Goal: Register for event/course

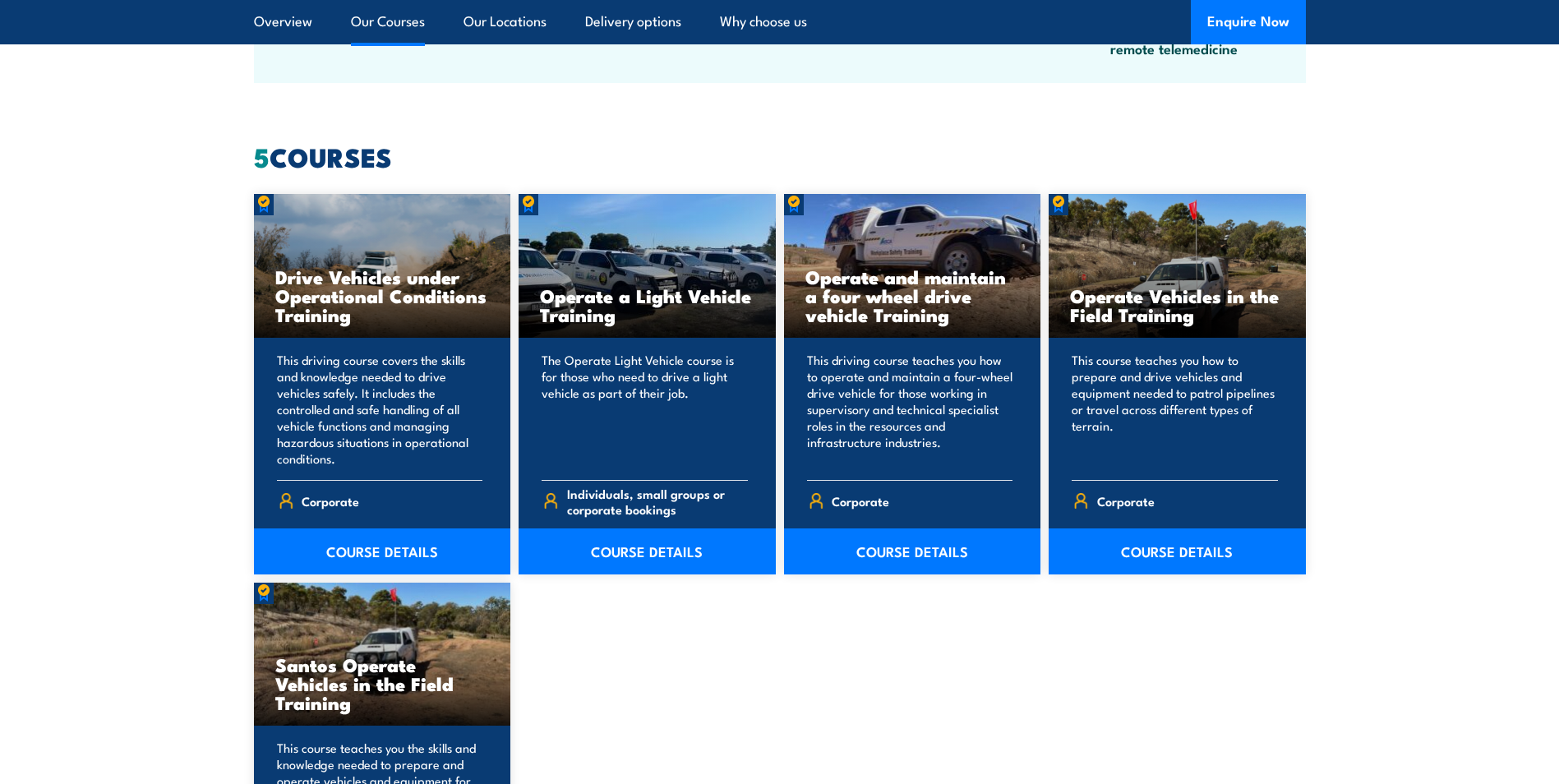
scroll to position [1281, 0]
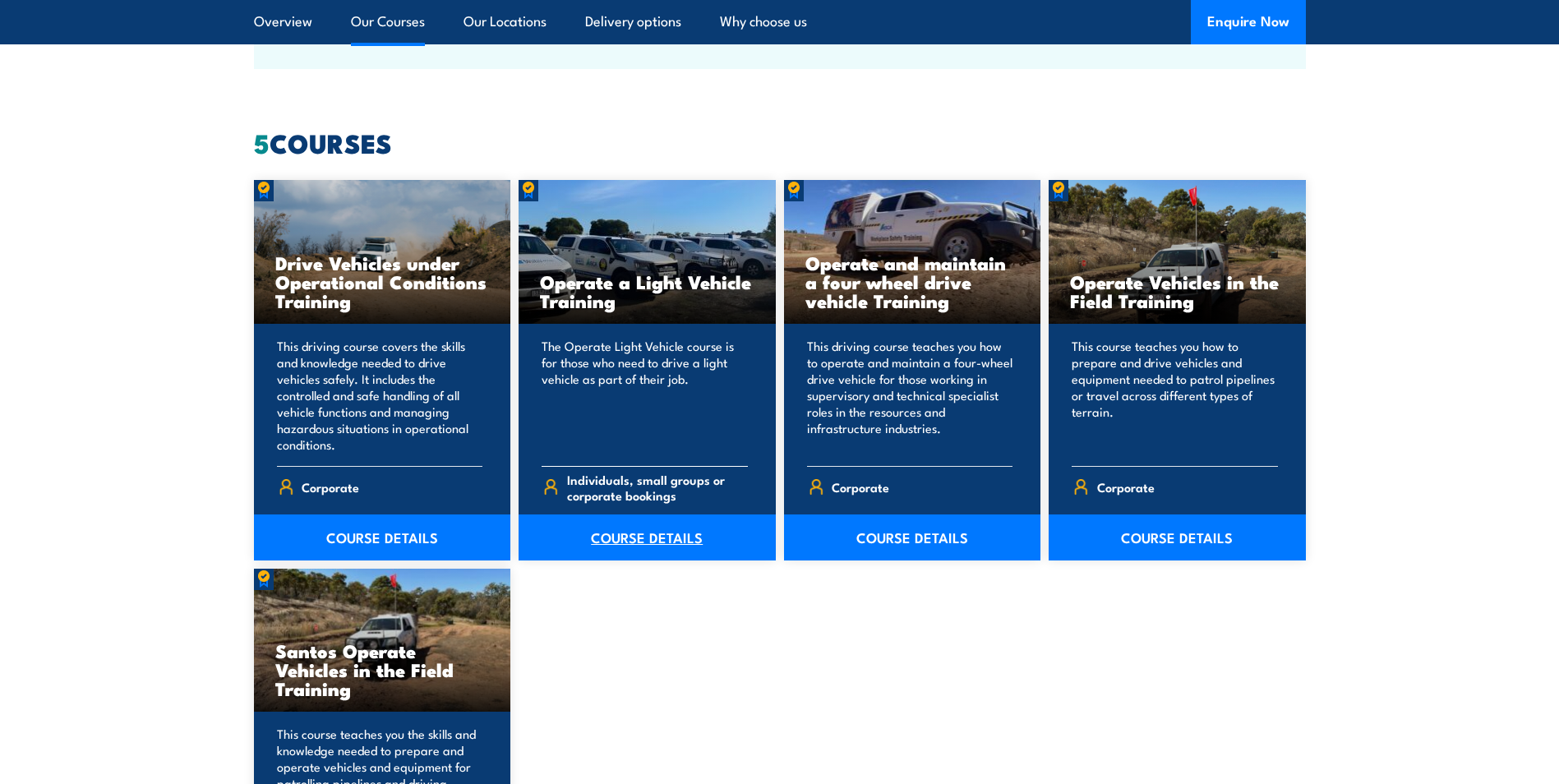
click at [641, 533] on link "COURSE DETAILS" at bounding box center [646, 537] width 257 height 46
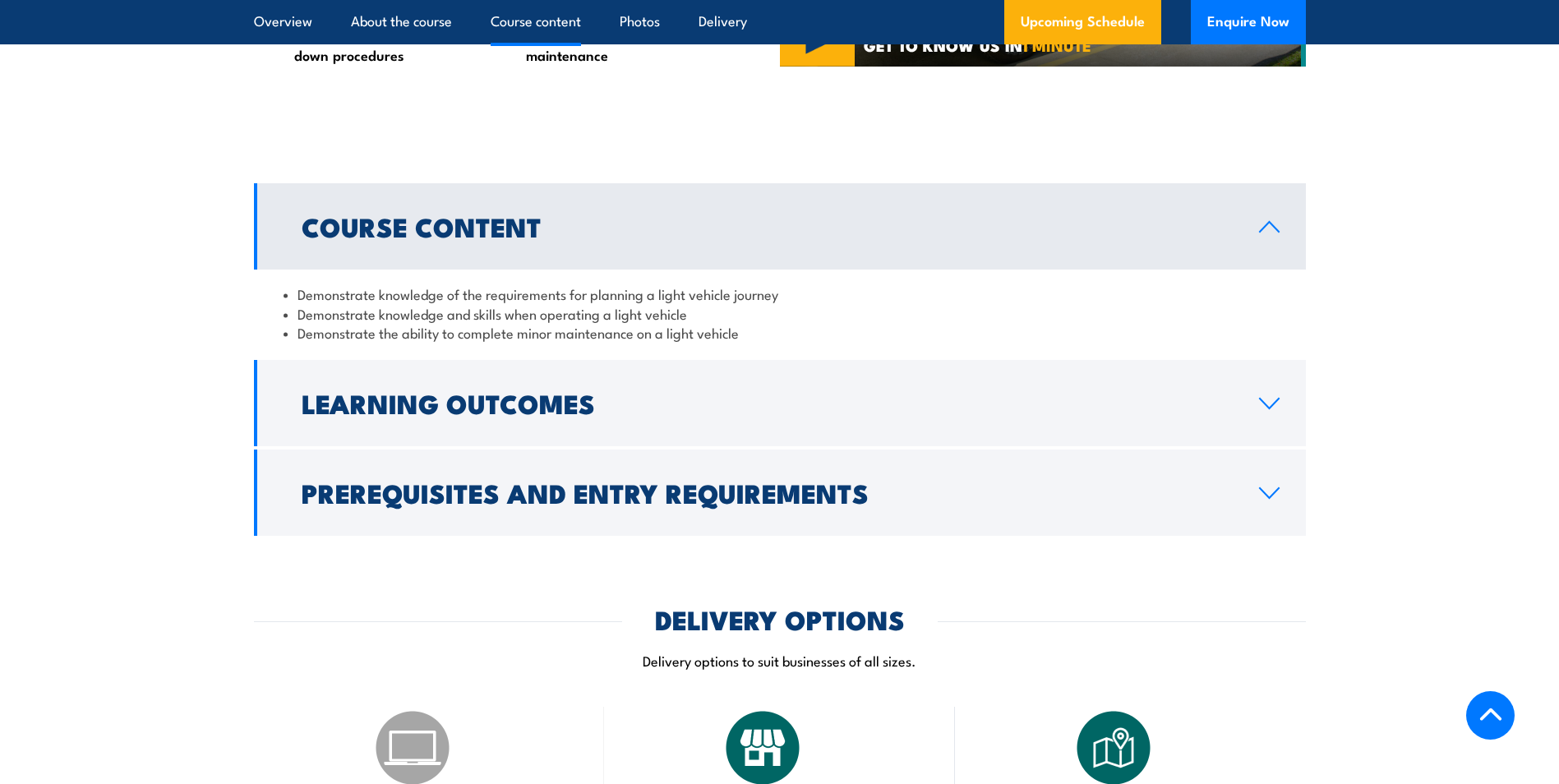
scroll to position [1248, 0]
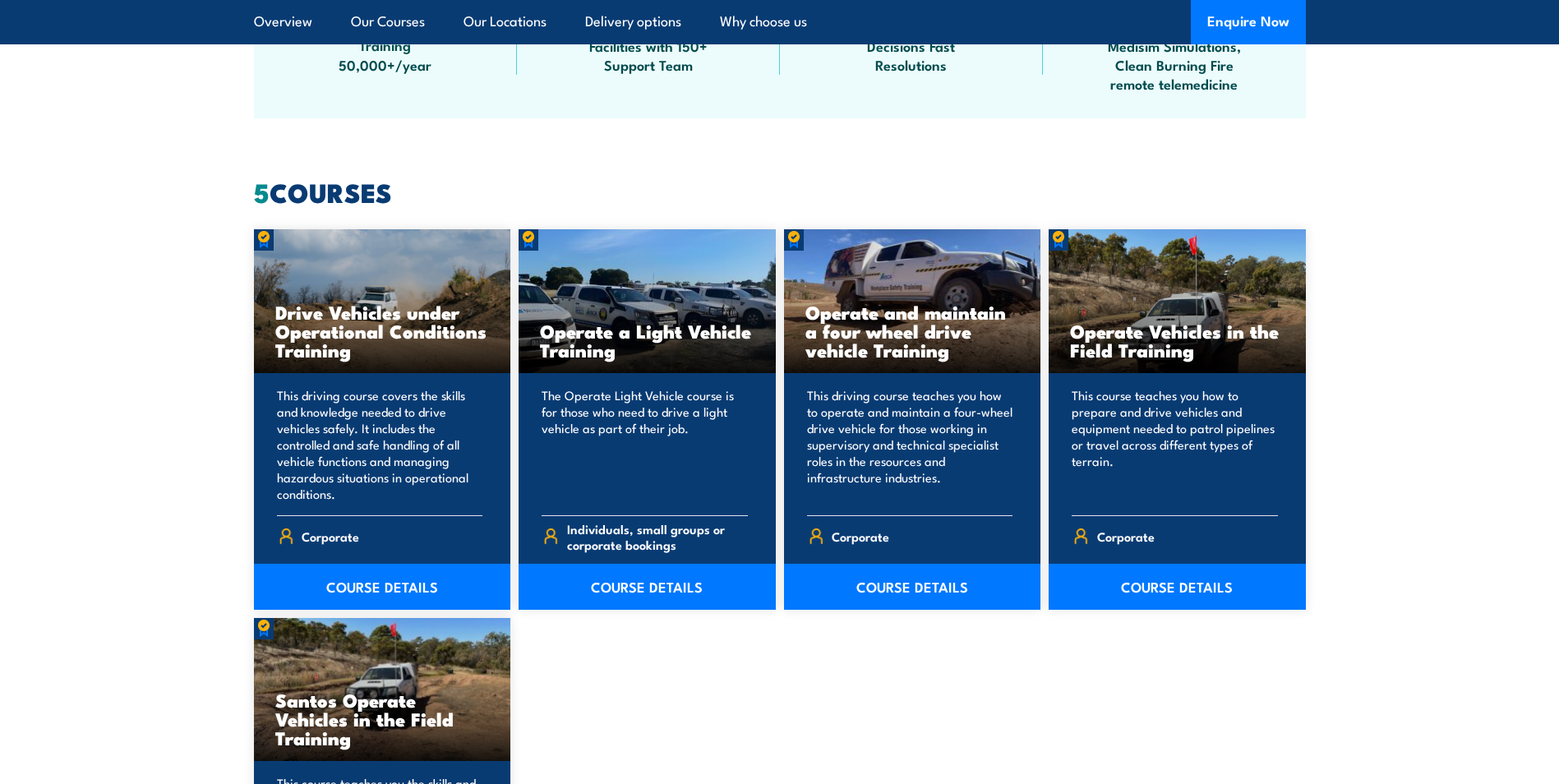
scroll to position [1281, 0]
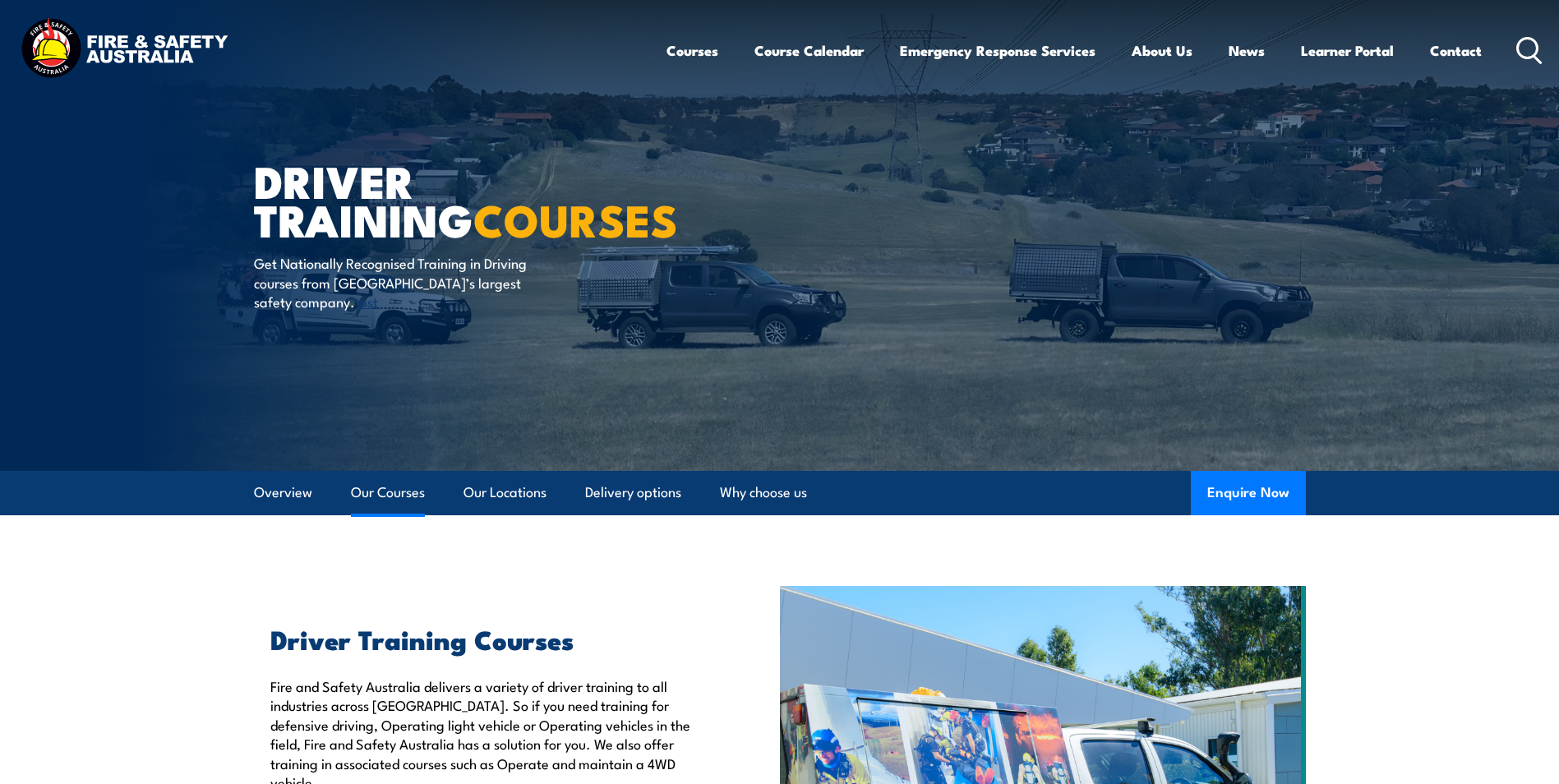
click at [392, 496] on link "Our Courses" at bounding box center [387, 492] width 74 height 43
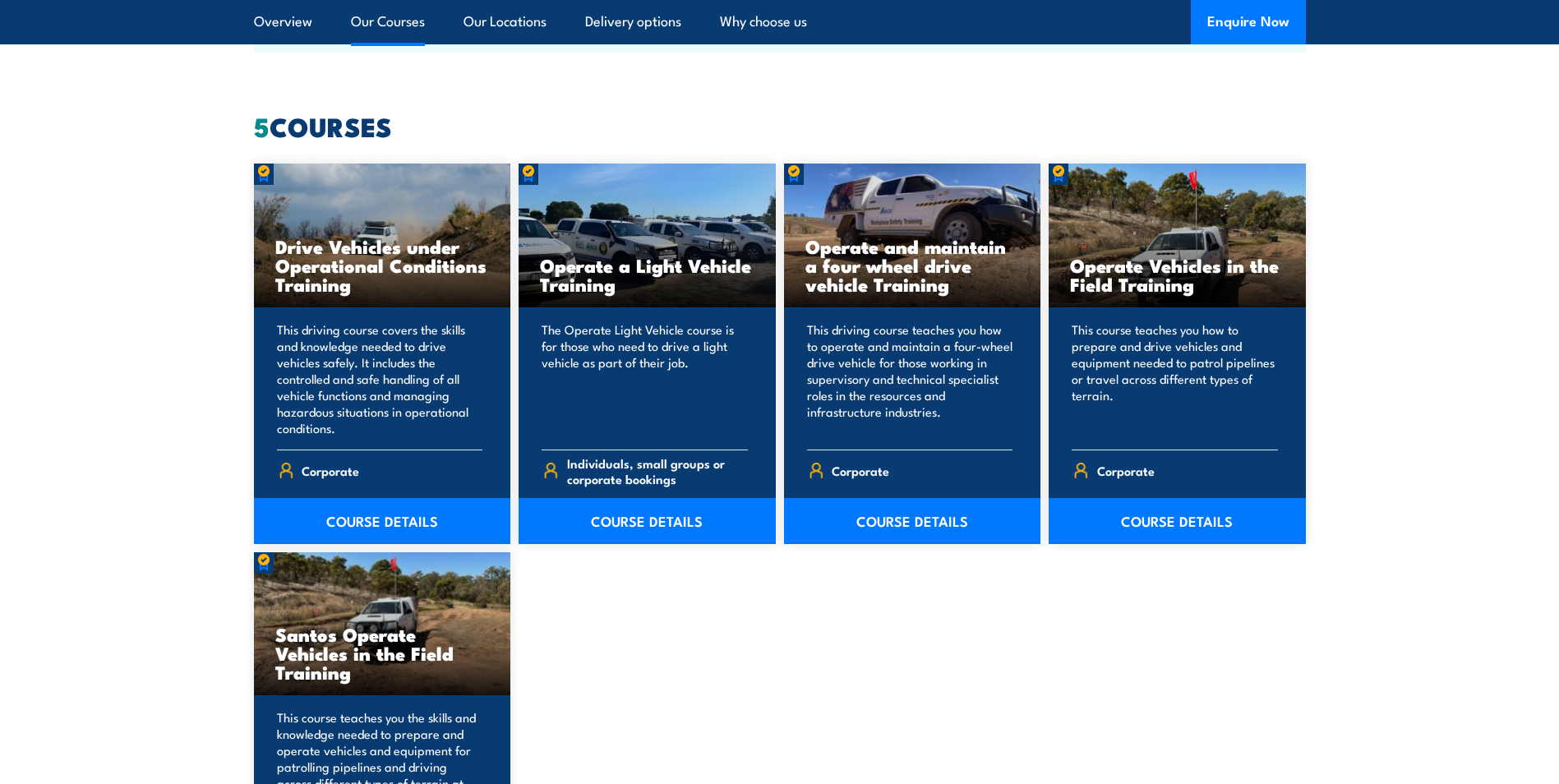
scroll to position [1311, 0]
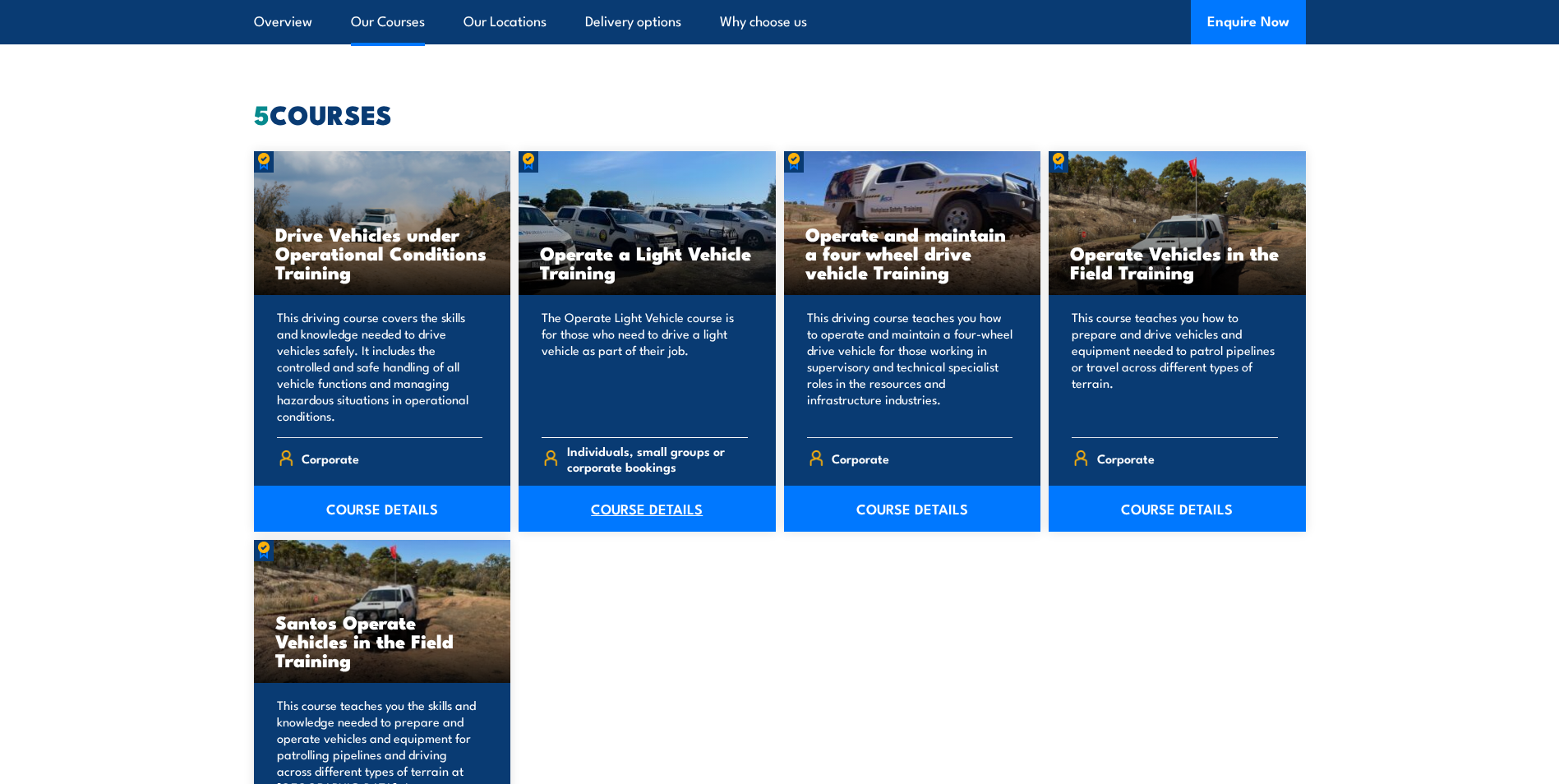
click at [660, 507] on link "COURSE DETAILS" at bounding box center [646, 508] width 257 height 46
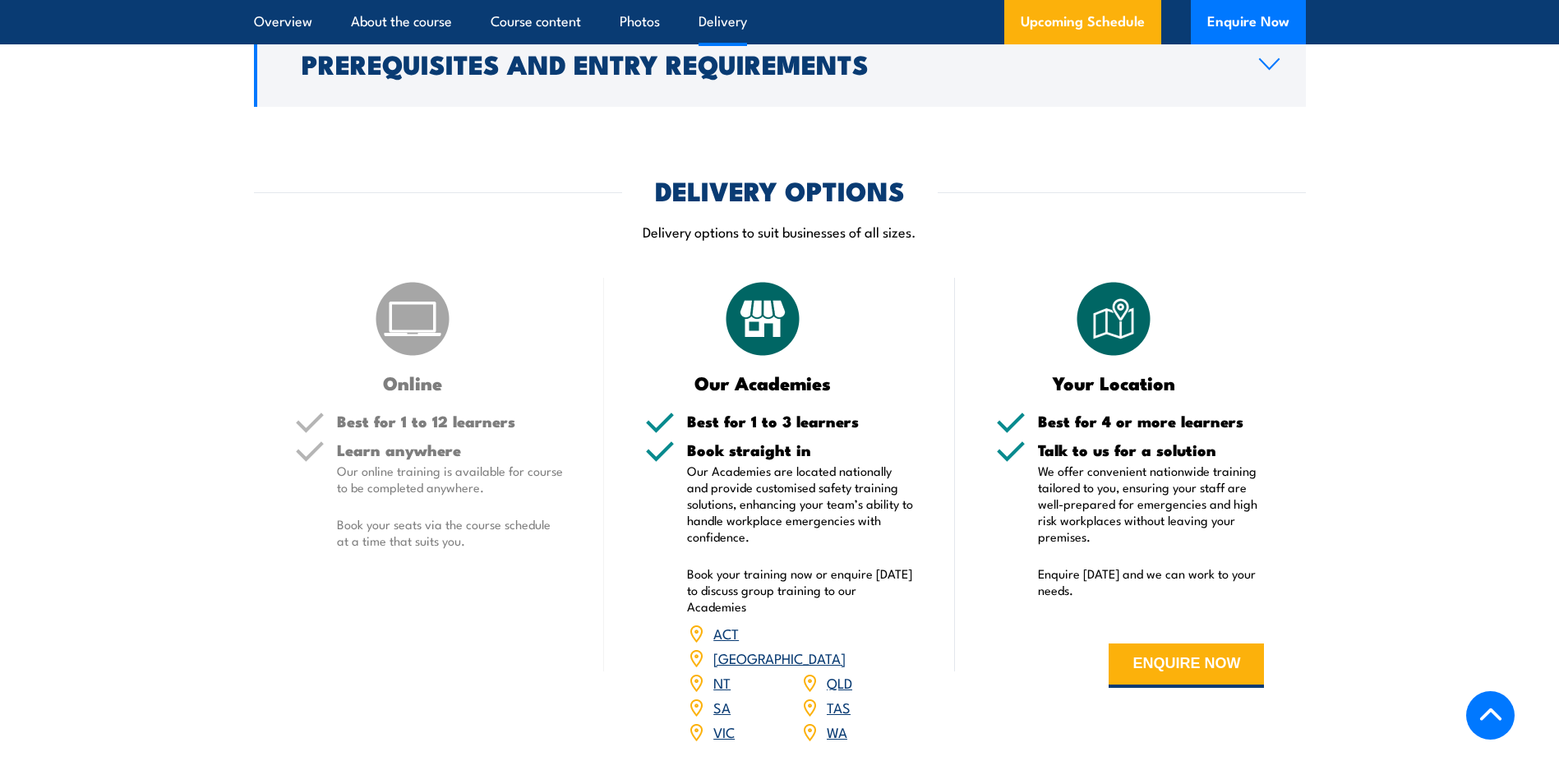
scroll to position [1676, 0]
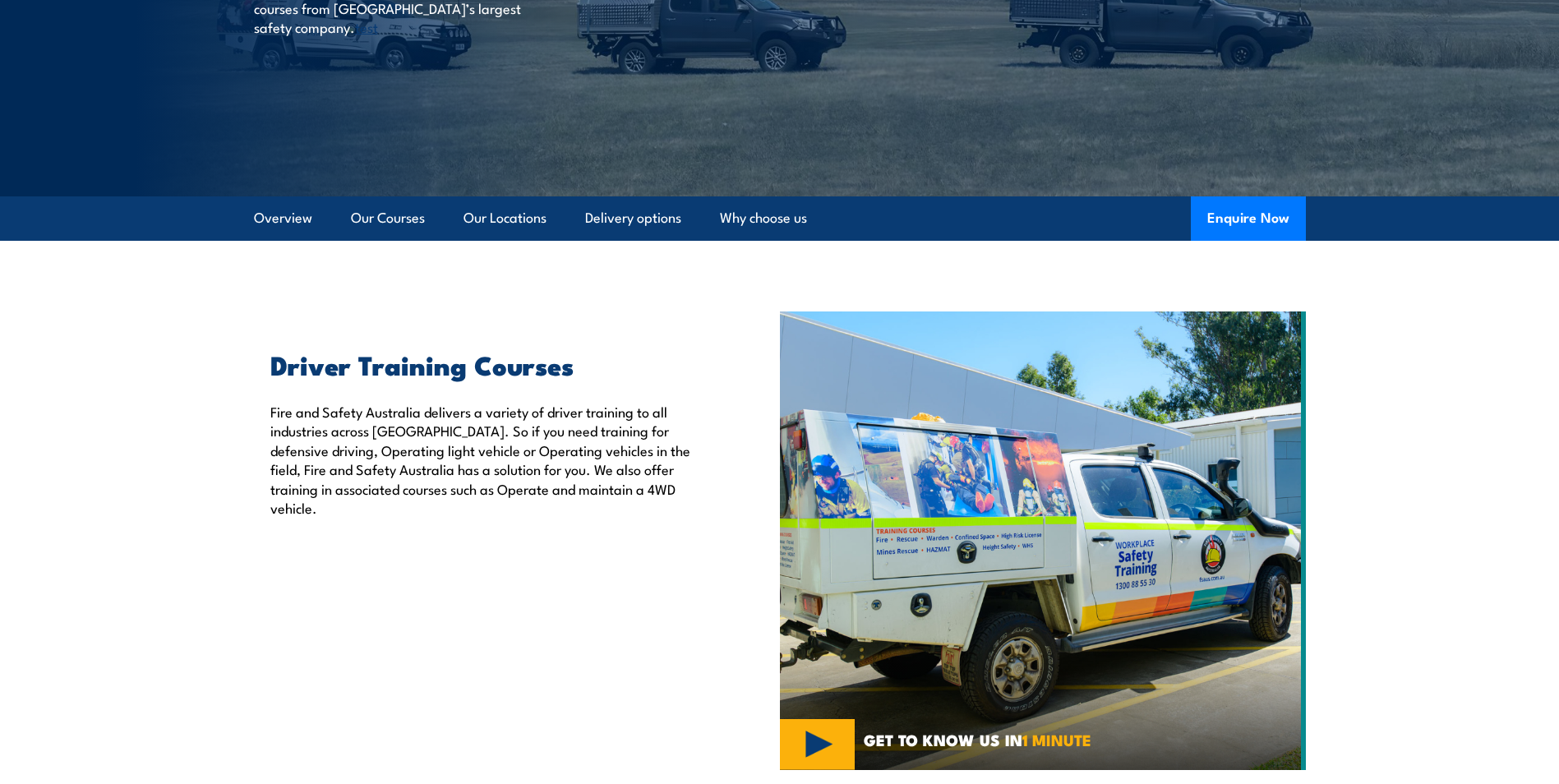
scroll to position [78, 0]
